Goal: Communication & Community: Answer question/provide support

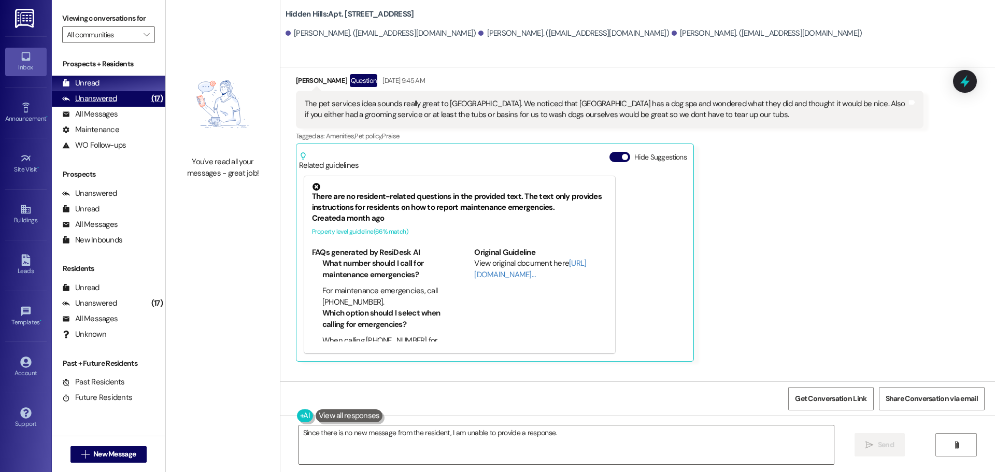
scroll to position [403, 0]
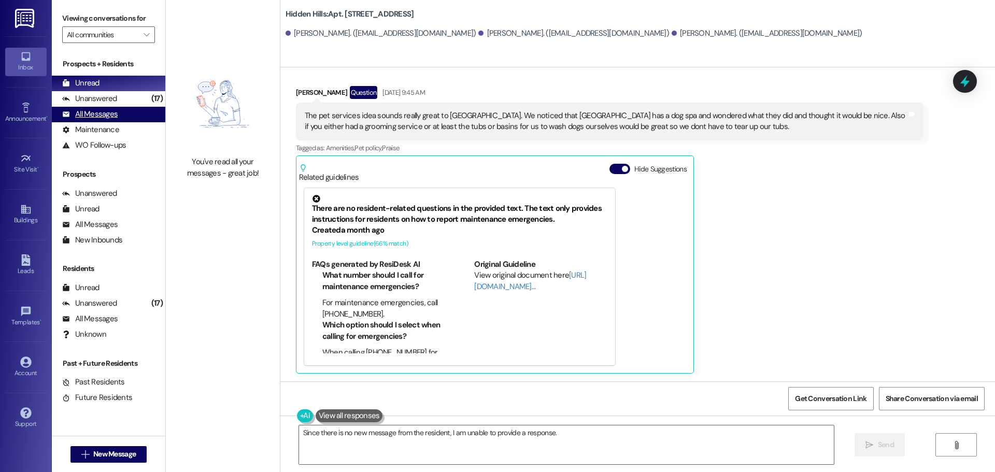
click at [94, 113] on div "All Messages" at bounding box center [89, 114] width 55 height 11
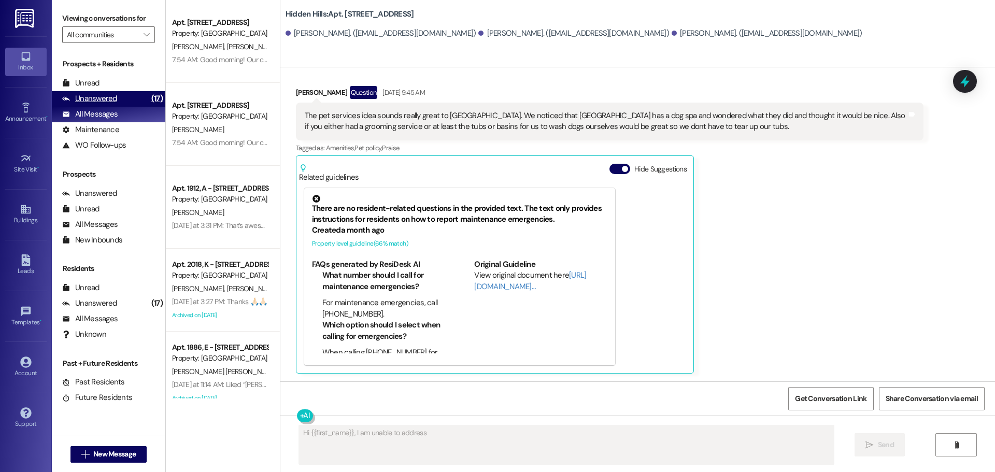
click at [112, 102] on div "Unanswered" at bounding box center [89, 98] width 55 height 11
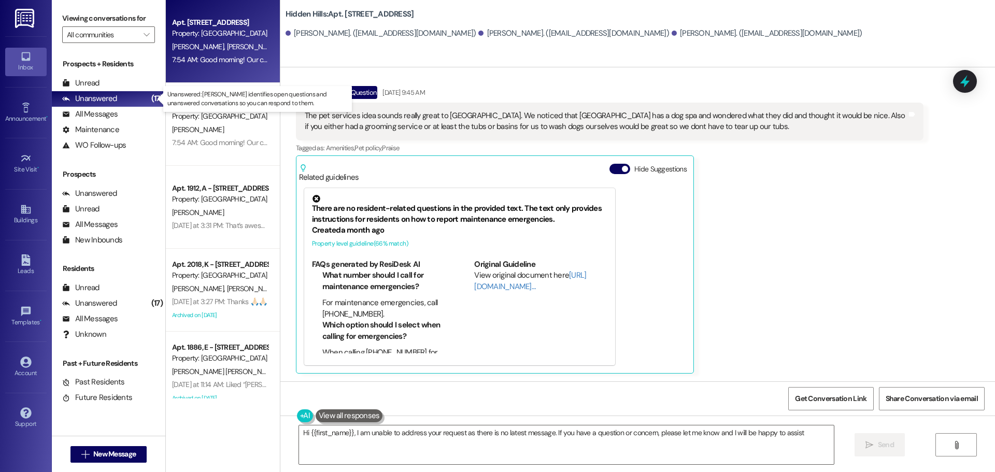
type textarea "Hi {{first_name}}, I am unable to address your request as there is no latest me…"
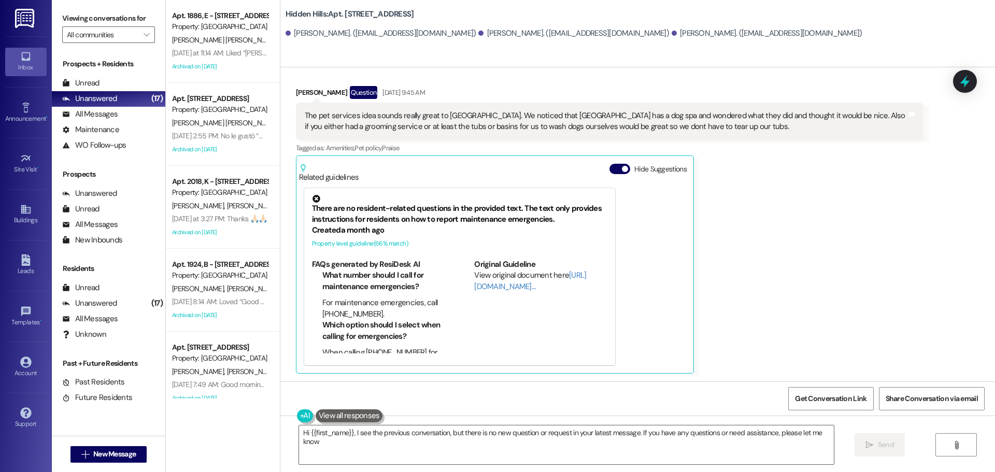
type textarea "Hi {{first_name}}, I see the previous conversation, but there is no new questio…"
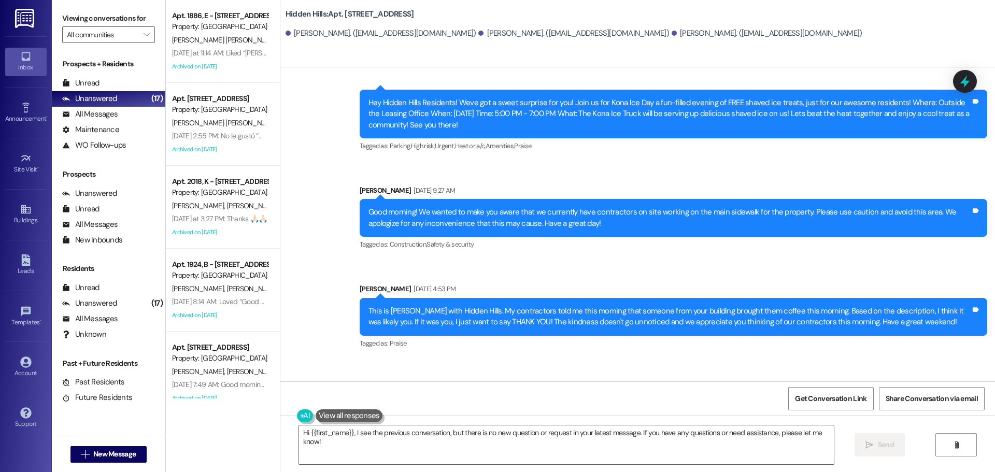
scroll to position [1596, 0]
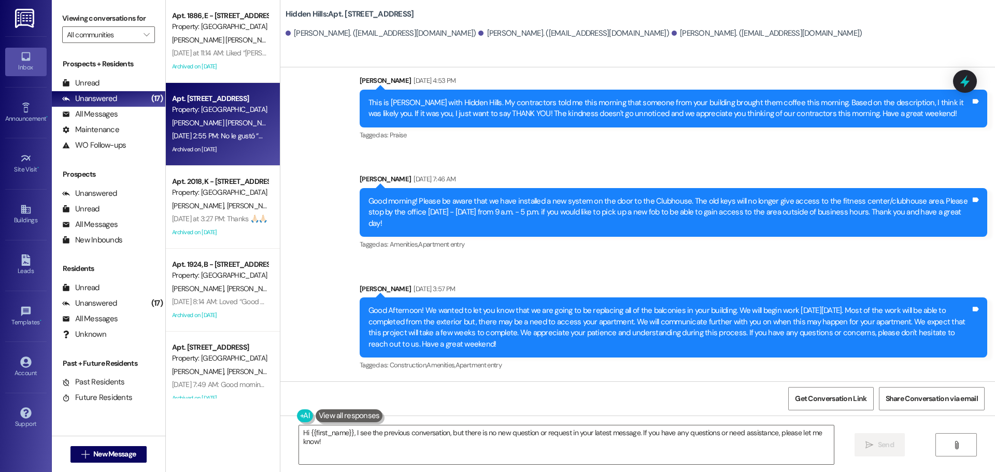
click at [200, 119] on span "[PERSON_NAME] [PERSON_NAME]" at bounding box center [226, 122] width 108 height 9
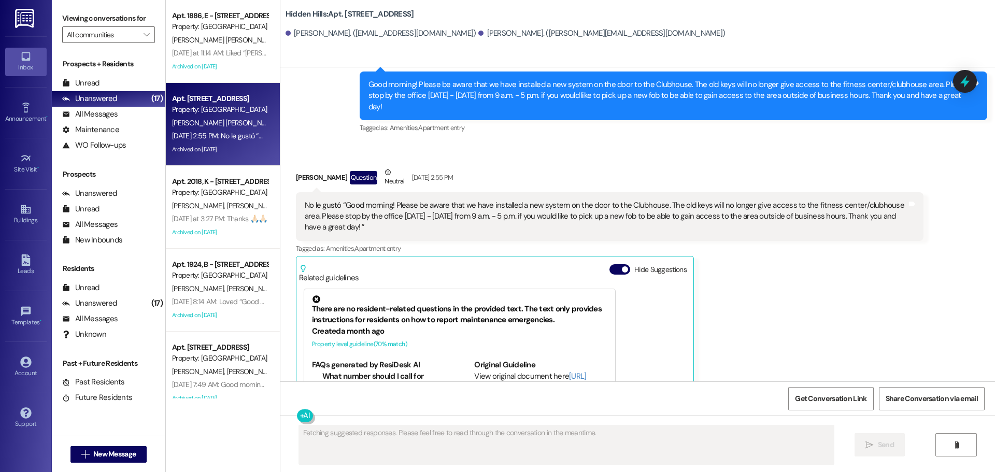
scroll to position [6931, 0]
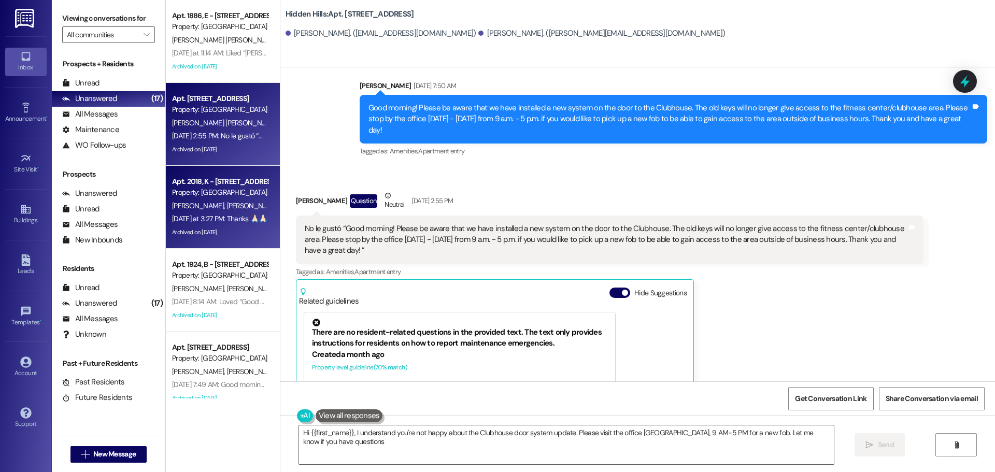
type textarea "Hi {{first_name}}, I understand you're not happy about the Clubhouse door syste…"
click at [233, 221] on div "[DATE] at 3:27 PM: Thanks 🙏🏻🙏🏻 [DATE] at 3:27 PM: Thanks 🙏🏻🙏🏻" at bounding box center [219, 218] width 95 height 9
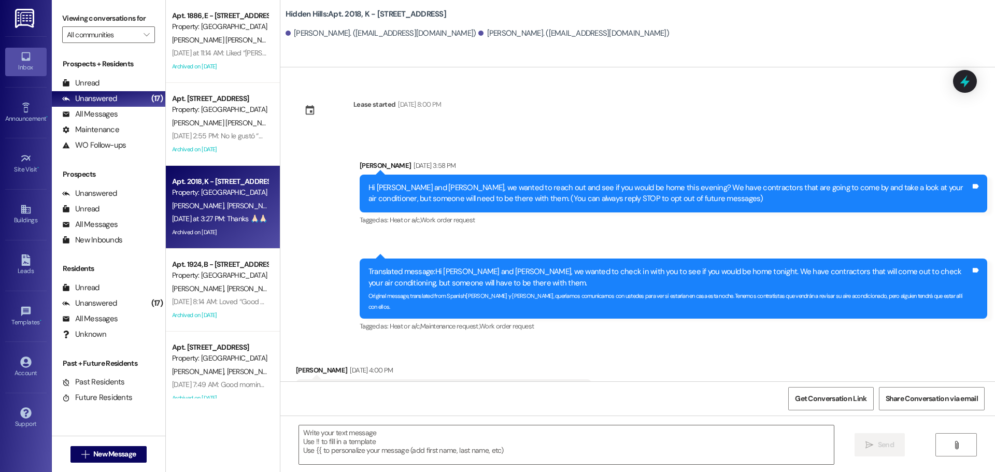
type textarea "Fetching suggested responses. Please feel free to read through the conversation…"
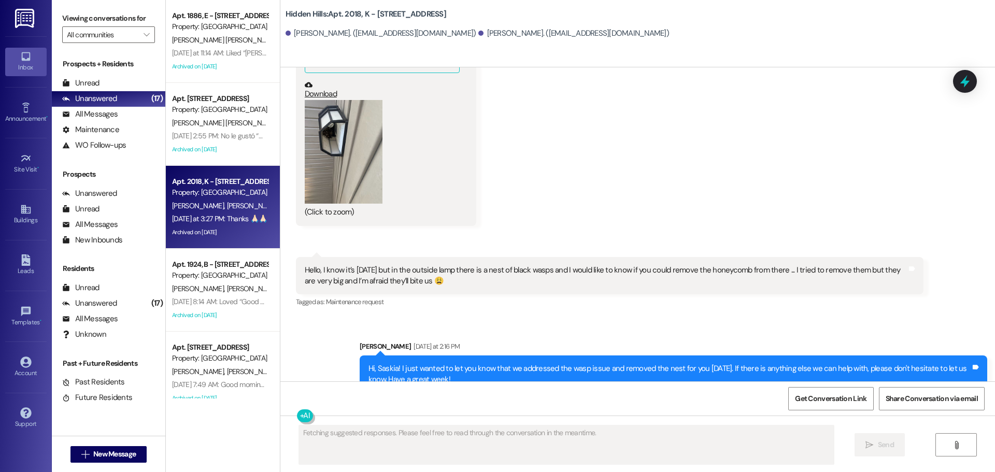
scroll to position [24742, 0]
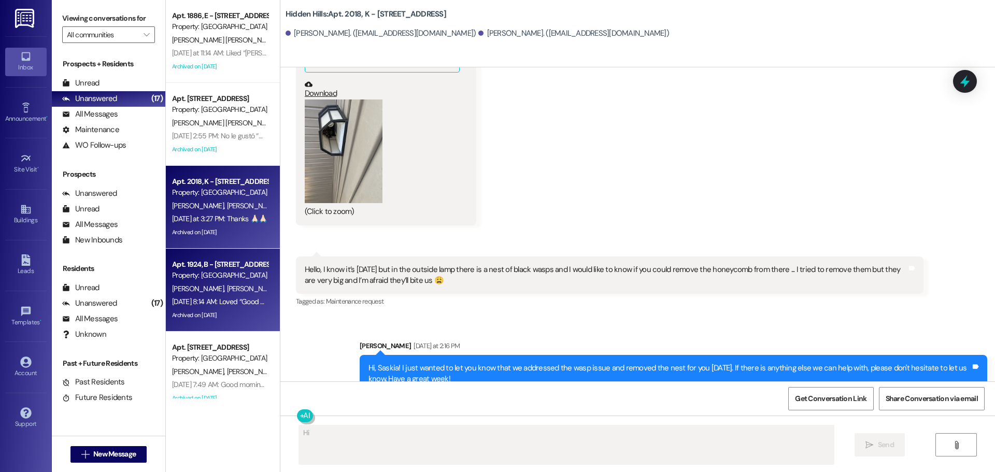
click at [219, 296] on div "[DATE] 8:14 AM: Loved “Good morning! Please be aware that we have installed a n…" at bounding box center [220, 301] width 98 height 13
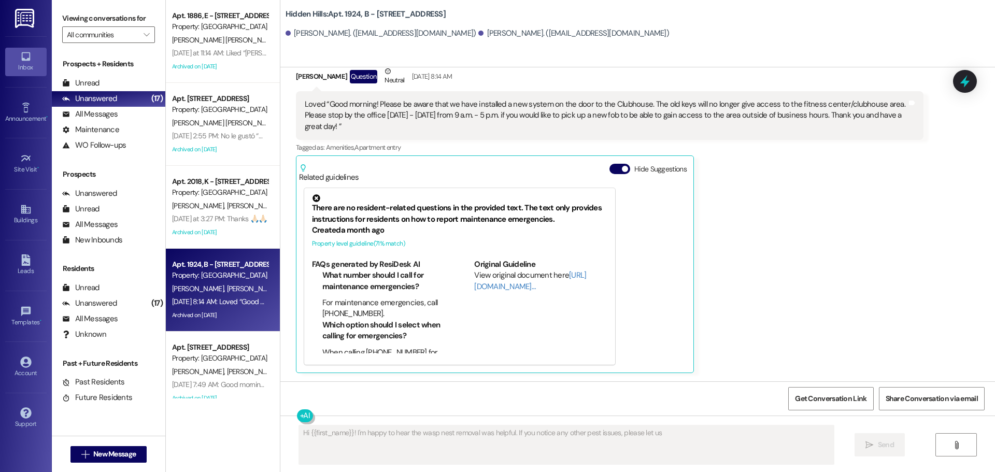
scroll to position [15633, 0]
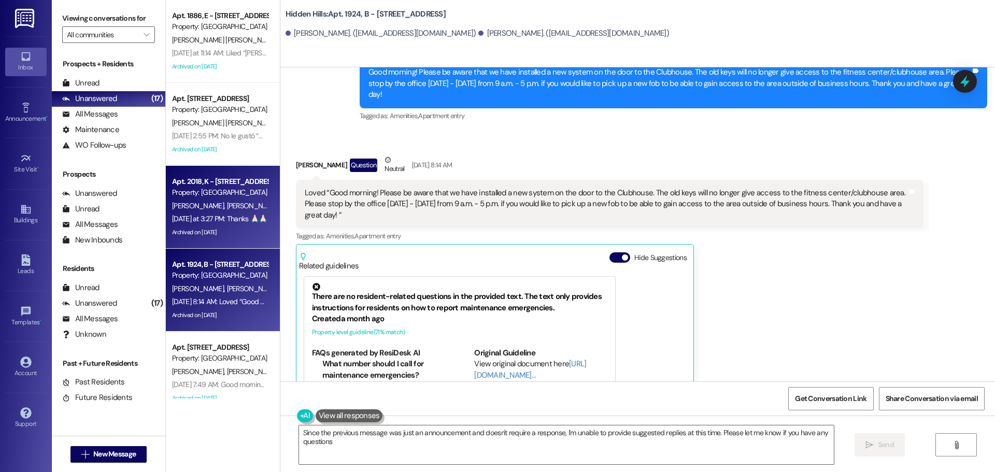
type textarea "Since the previous message was just an announcement and doesn't require a respo…"
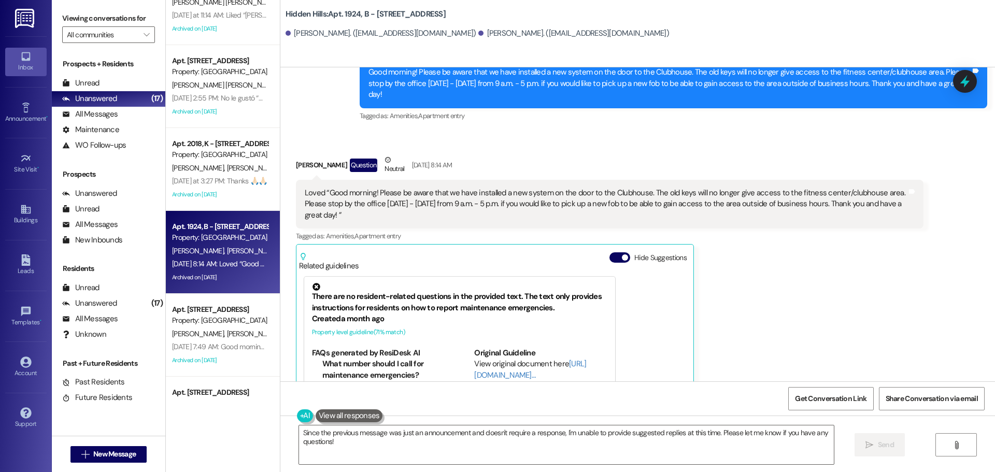
scroll to position [0, 0]
